Goal: Information Seeking & Learning: Learn about a topic

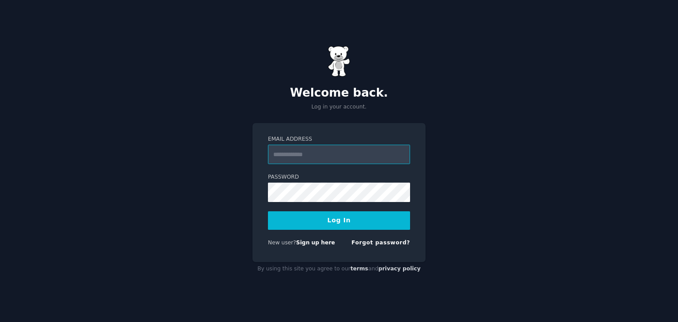
click at [342, 158] on input "Email Address" at bounding box center [339, 154] width 142 height 19
type input "**********"
click at [328, 216] on button "Log In" at bounding box center [339, 220] width 142 height 19
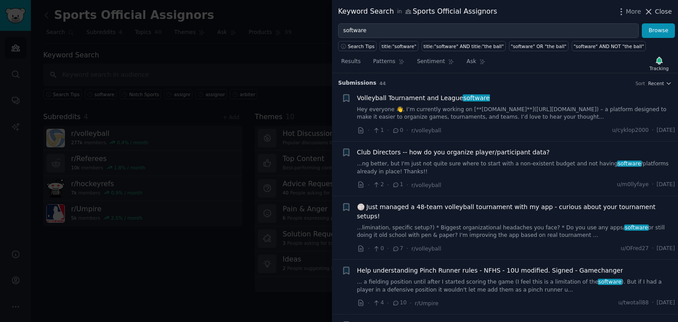
click at [658, 13] on span "Close" at bounding box center [663, 11] width 17 height 9
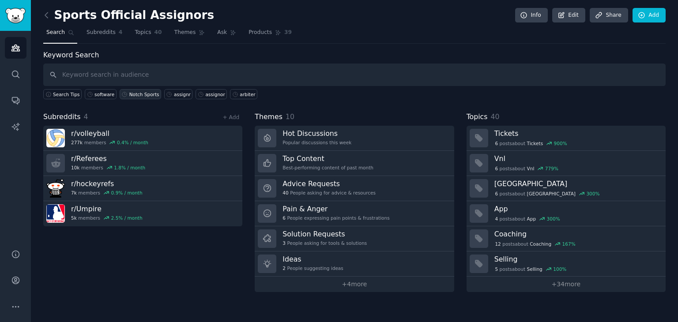
click at [134, 95] on div "Notch Sports" at bounding box center [144, 94] width 30 height 6
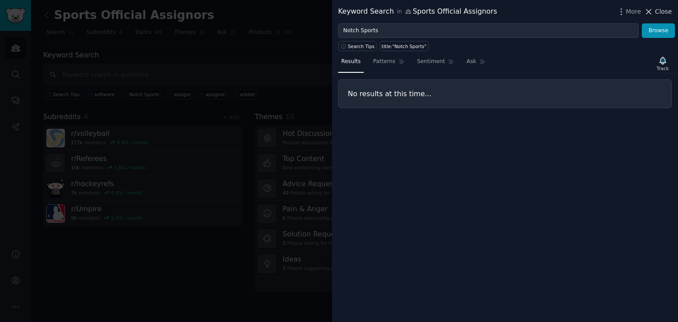
click at [659, 8] on span "Close" at bounding box center [663, 11] width 17 height 9
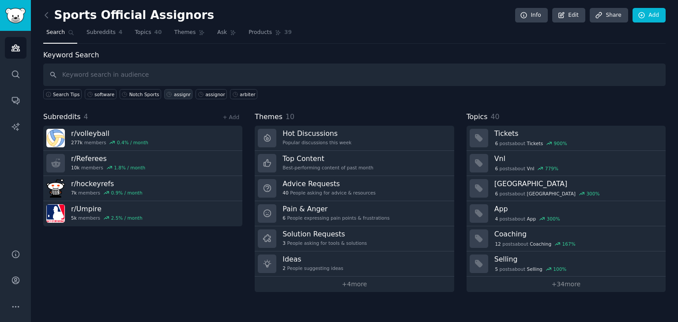
click at [174, 96] on div "assignr" at bounding box center [182, 94] width 17 height 6
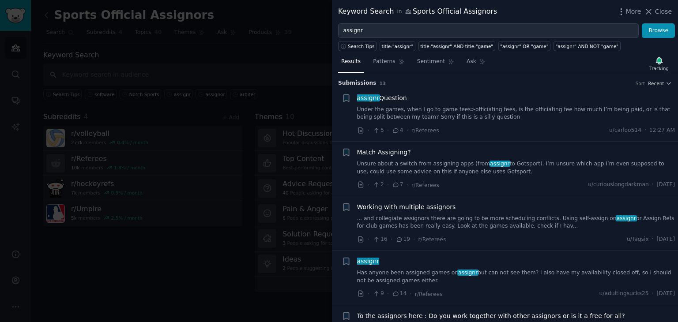
scroll to position [44, 0]
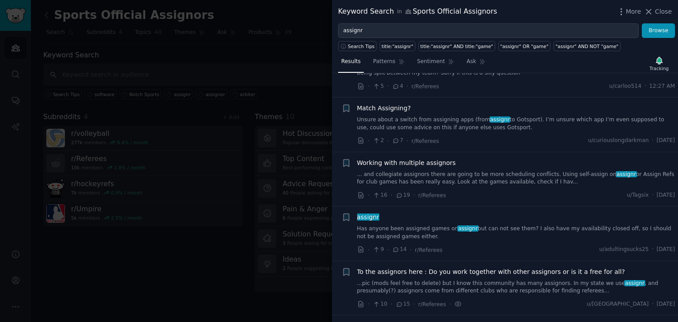
click at [407, 119] on link "Unsure about a switch from assigning apps (from assignr to Gotsport). I’m unsur…" at bounding box center [516, 123] width 318 height 15
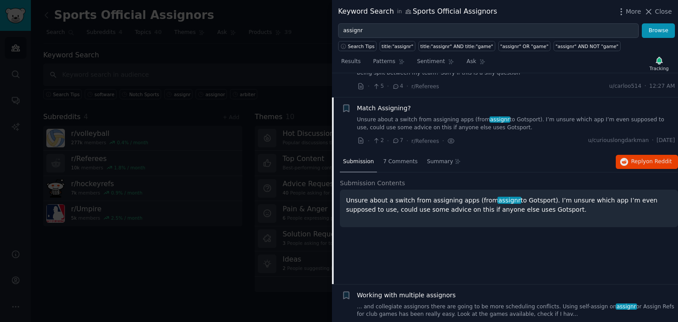
scroll to position [68, 0]
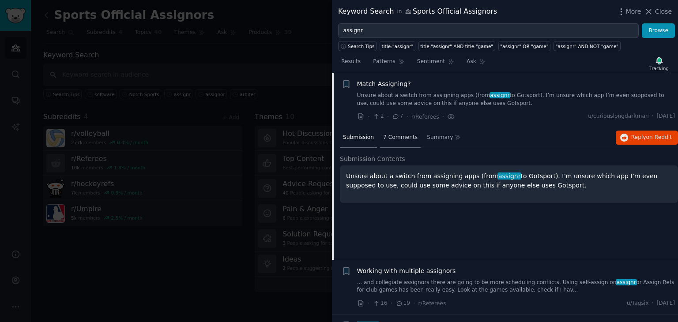
click at [406, 138] on span "7 Comments" at bounding box center [400, 138] width 34 height 8
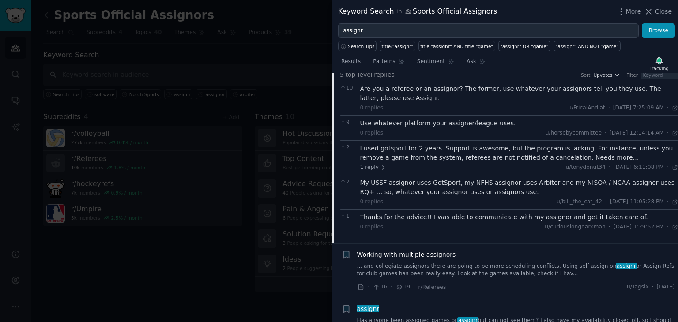
scroll to position [157, 0]
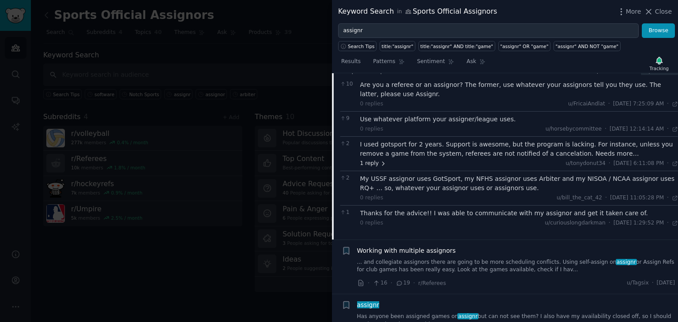
click at [371, 162] on span "1 reply" at bounding box center [373, 164] width 26 height 8
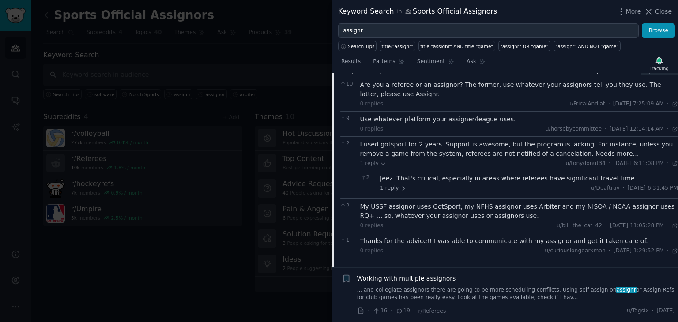
click at [592, 153] on div "I used gotsport for 2 years. Support is awesome, but the program is lacking. Fo…" at bounding box center [519, 149] width 318 height 19
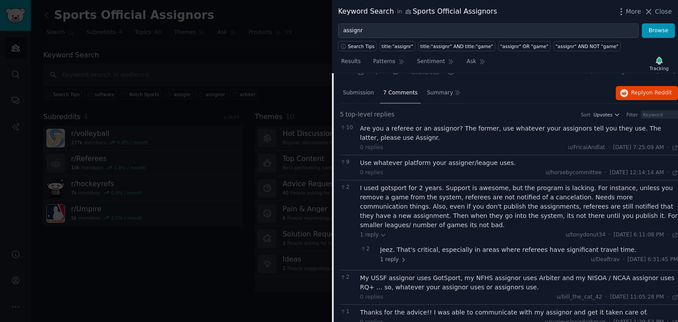
scroll to position [68, 0]
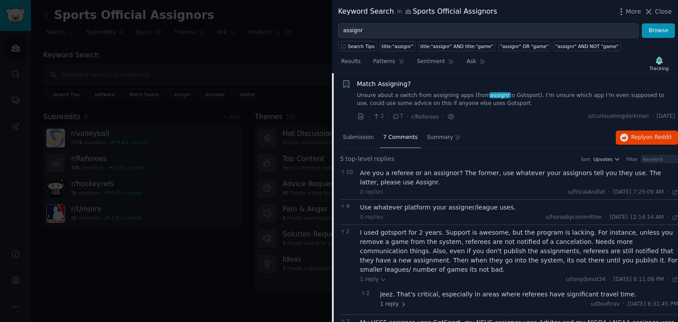
click at [433, 102] on link "Unsure about a switch from assigning apps (from assignr to Gotsport). I’m unsur…" at bounding box center [516, 99] width 318 height 15
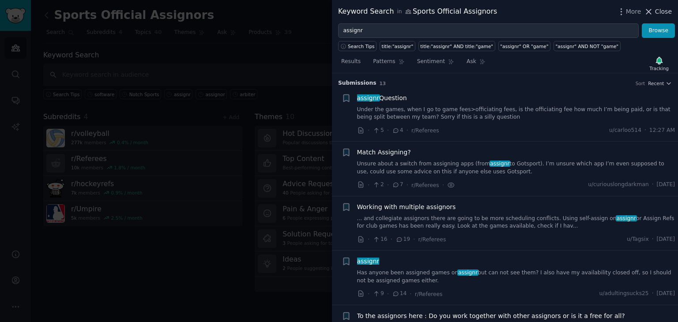
click at [662, 14] on span "Close" at bounding box center [663, 11] width 17 height 9
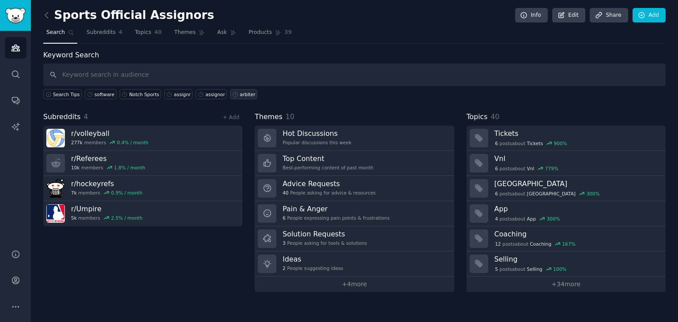
click at [240, 94] on div "arbiter" at bounding box center [247, 94] width 15 height 6
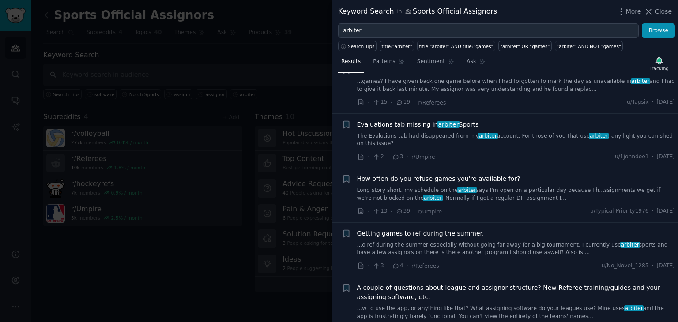
scroll to position [221, 0]
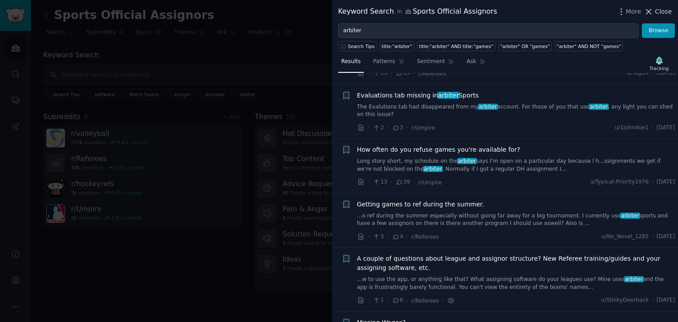
click at [665, 12] on span "Close" at bounding box center [663, 11] width 17 height 9
